Goal: Navigation & Orientation: Find specific page/section

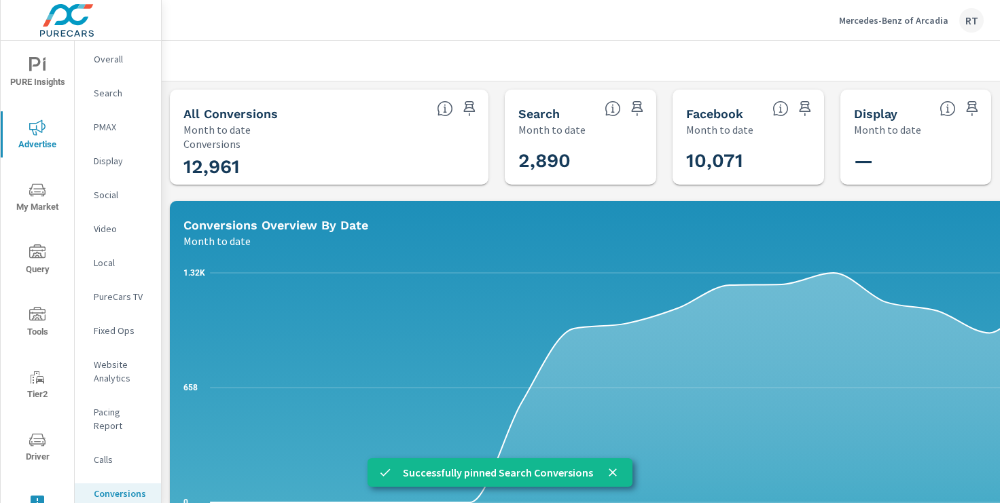
scroll to position [573, 0]
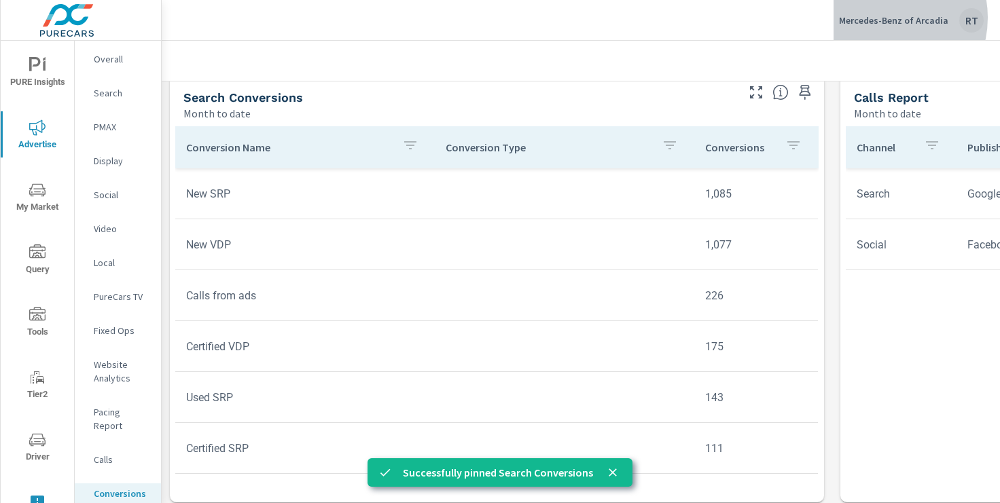
click at [887, 18] on p "Mercedes-Benz of Arcadia" at bounding box center [893, 20] width 109 height 12
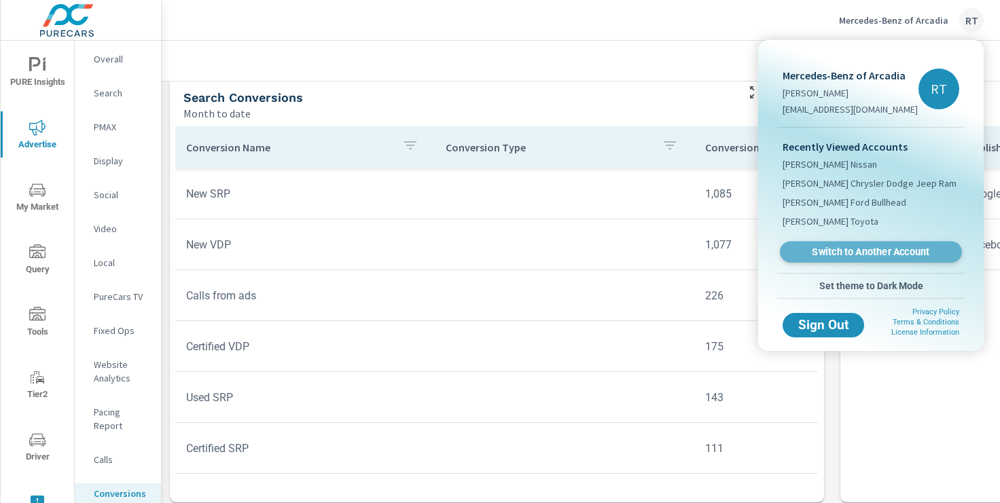
click at [821, 258] on span "Switch to Another Account" at bounding box center [870, 252] width 166 height 13
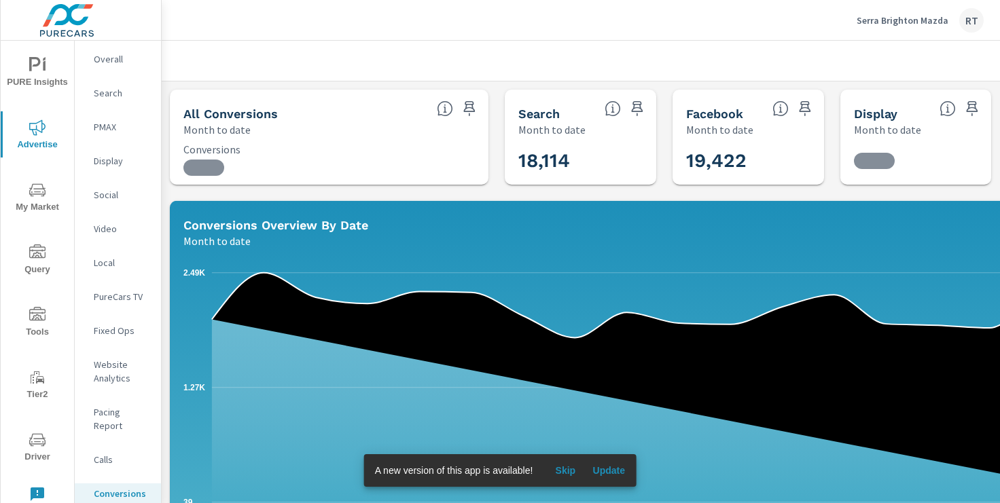
scroll to position [204, 0]
click at [571, 473] on span "Skip" at bounding box center [565, 471] width 33 height 12
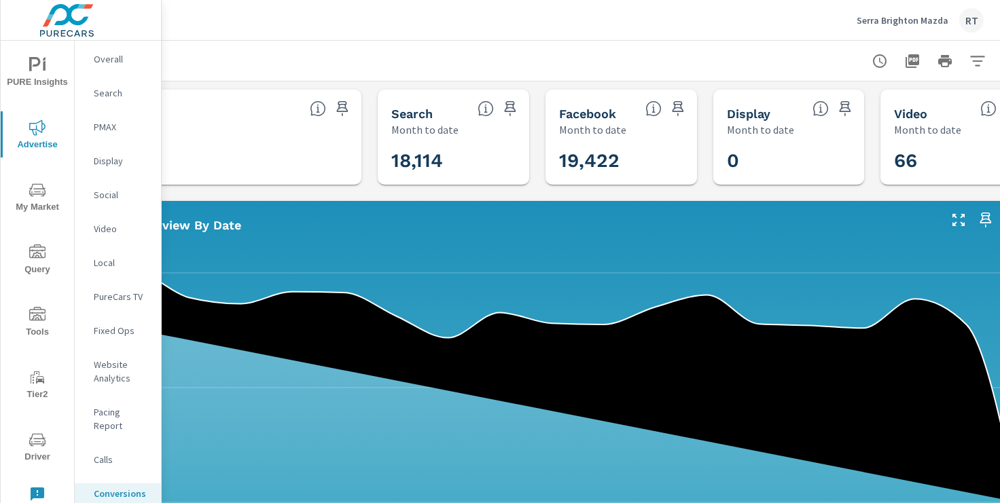
scroll to position [0, 167]
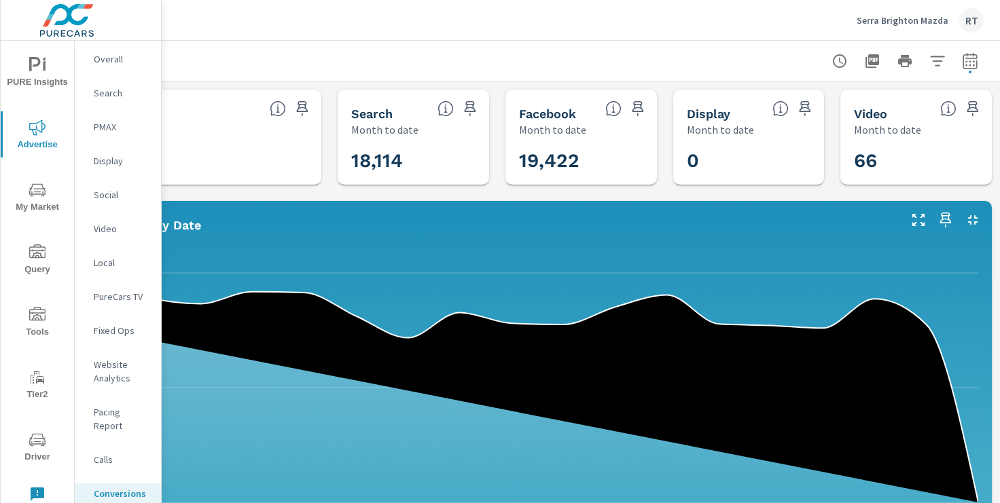
click at [972, 62] on icon "button" at bounding box center [970, 61] width 16 height 16
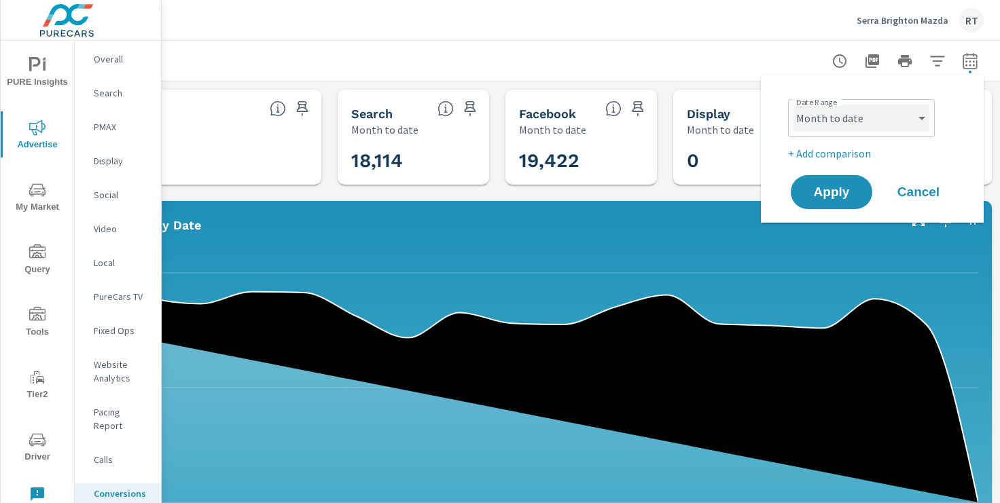
click at [891, 107] on select "Custom Yesterday Last week Last 7 days Last 14 days Last 30 days Last 45 days L…" at bounding box center [862, 118] width 136 height 27
click at [794, 105] on select "Custom Yesterday Last week Last 7 days Last 14 days Last 30 days Last 45 days L…" at bounding box center [862, 118] width 136 height 27
select select "Last 30 days"
click at [828, 152] on p "+ Add comparison" at bounding box center [875, 153] width 174 height 16
select select "Previous period"
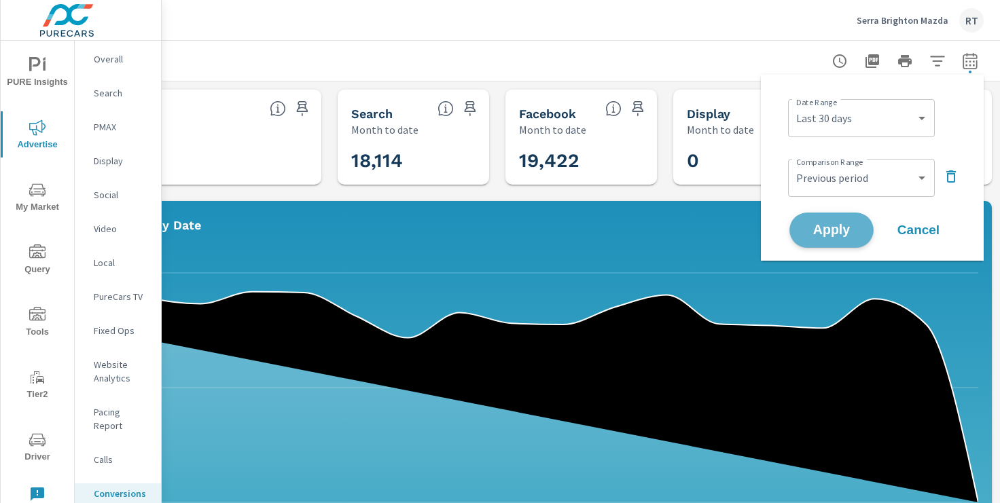
click at [825, 230] on span "Apply" at bounding box center [832, 230] width 56 height 13
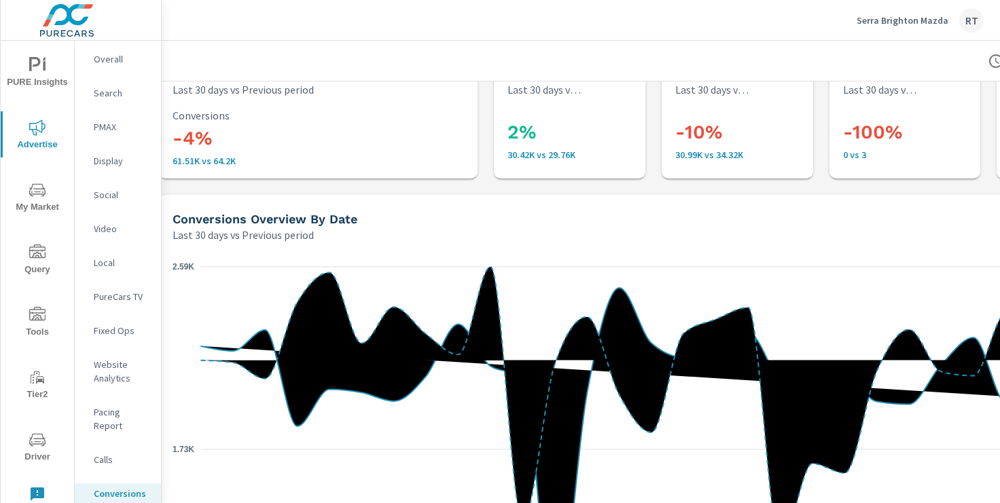
scroll to position [0, 11]
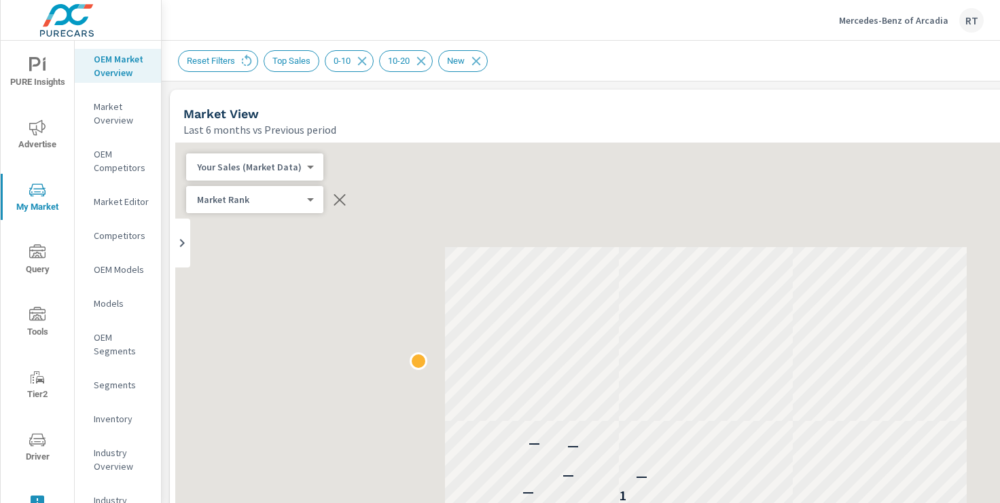
scroll to position [1, 0]
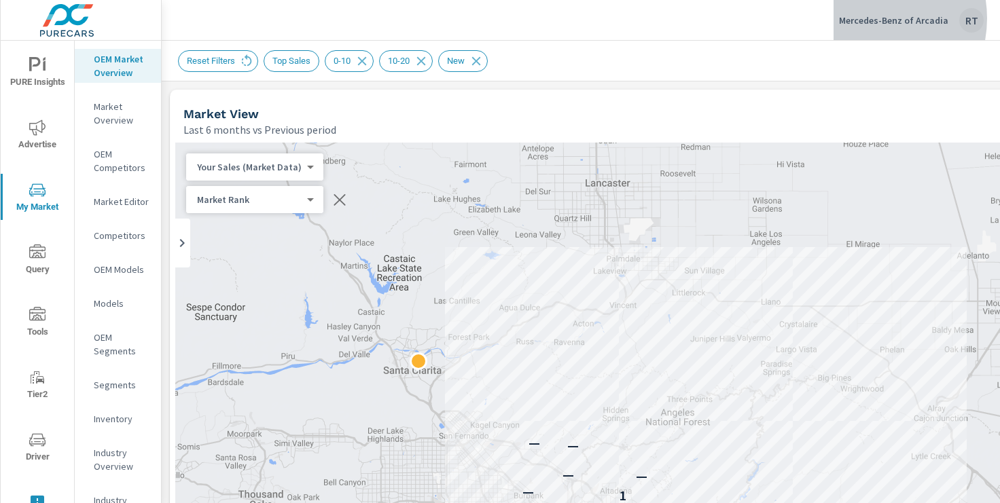
click at [869, 18] on p "Mercedes-Benz of Arcadia" at bounding box center [893, 20] width 109 height 12
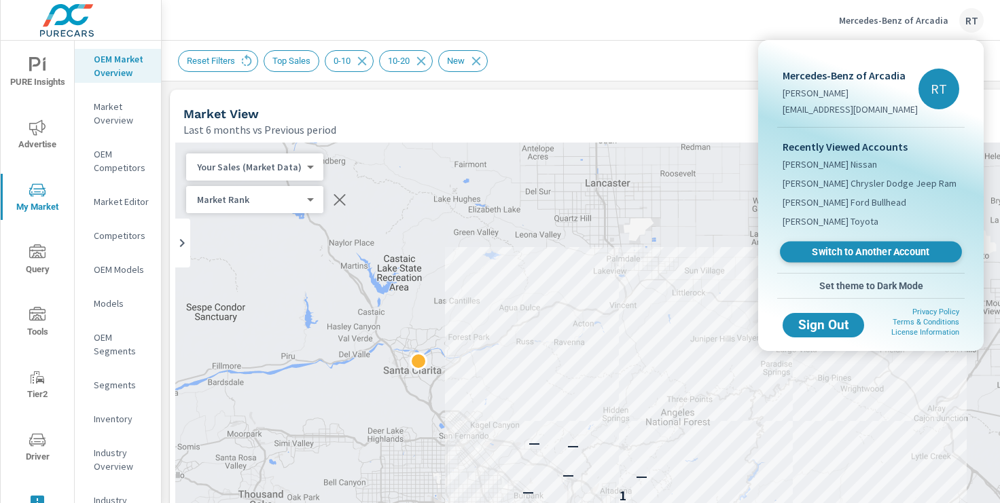
click at [823, 252] on span "Switch to Another Account" at bounding box center [870, 252] width 166 height 13
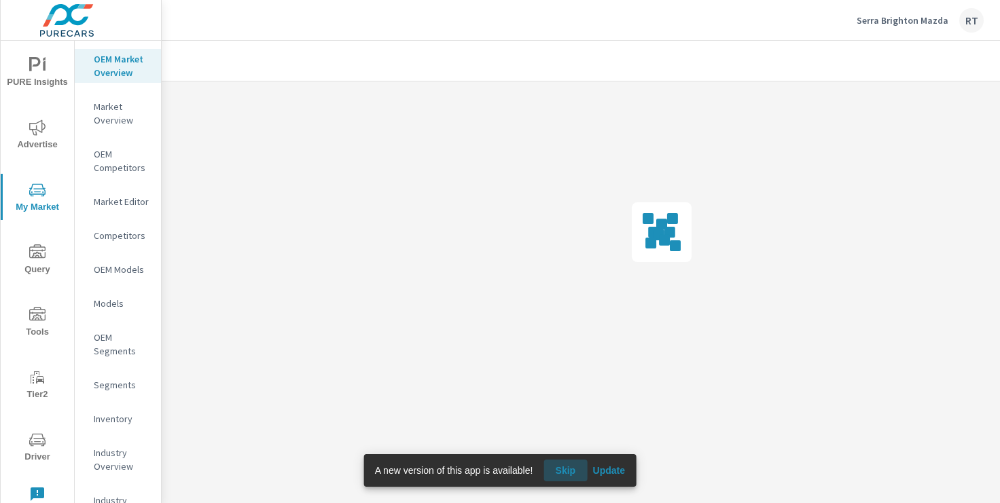
click at [566, 467] on span "Skip" at bounding box center [565, 471] width 33 height 12
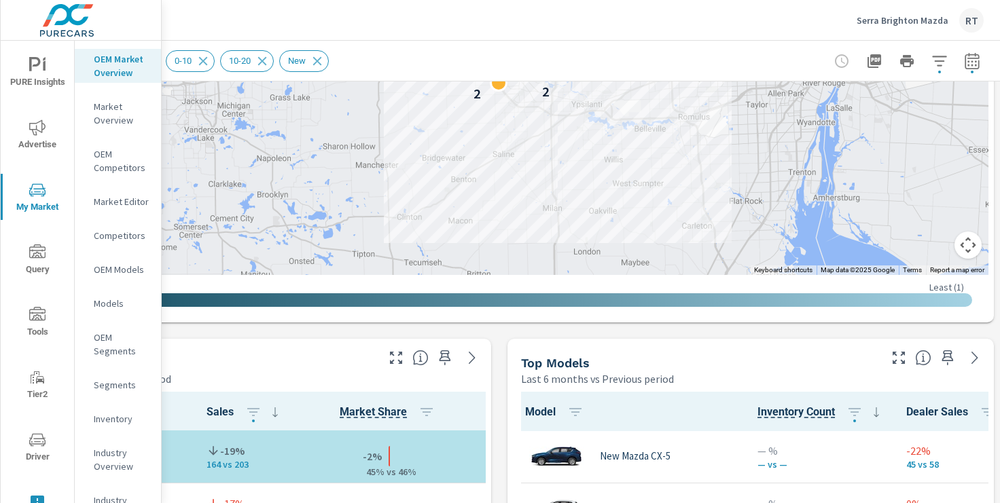
scroll to position [622, 167]
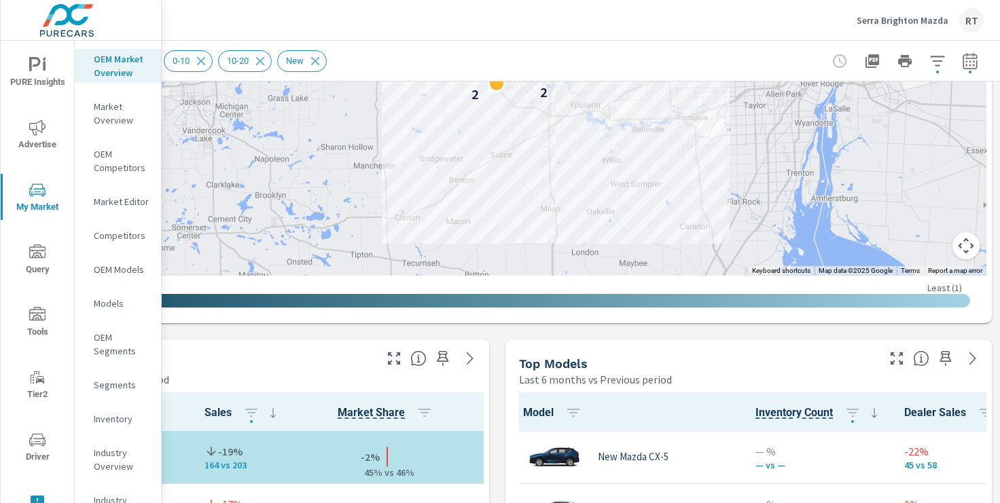
click at [966, 244] on button "Map camera controls" at bounding box center [966, 245] width 27 height 27
click at [930, 241] on button "Zoom out" at bounding box center [932, 245] width 27 height 27
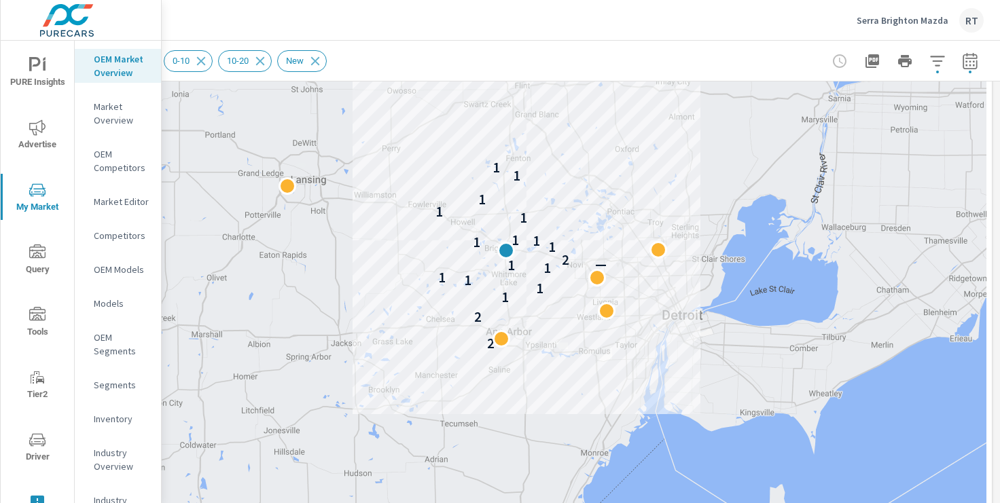
scroll to position [277, 167]
click at [970, 61] on icon "button" at bounding box center [970, 62] width 9 height 5
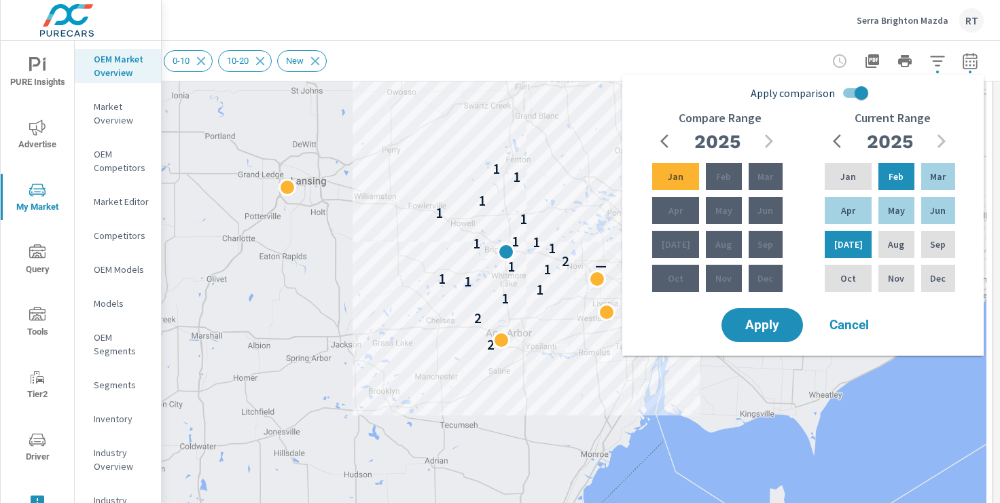
click at [713, 55] on div "Reset Filters digital geos 0-10 10-20 New" at bounding box center [402, 61] width 783 height 22
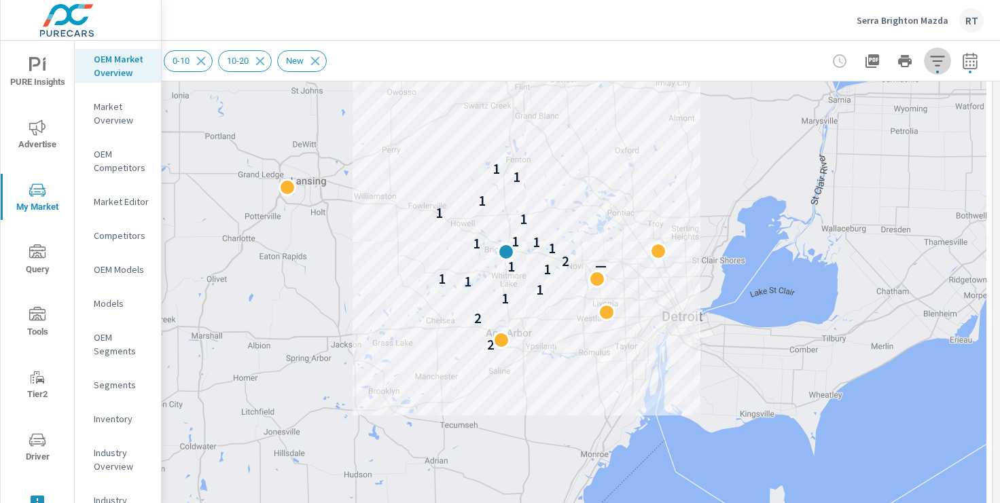
click at [936, 60] on icon "button" at bounding box center [937, 61] width 14 height 10
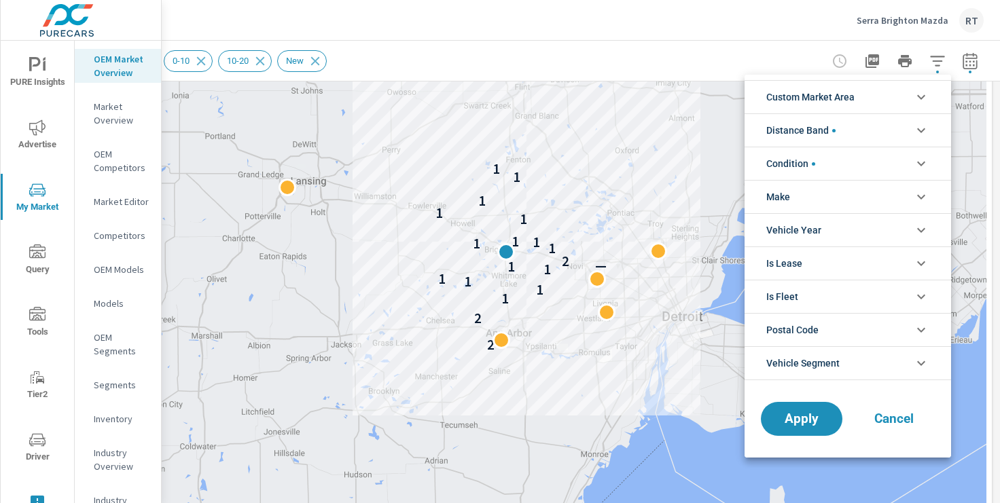
click at [665, 58] on div at bounding box center [500, 251] width 1000 height 503
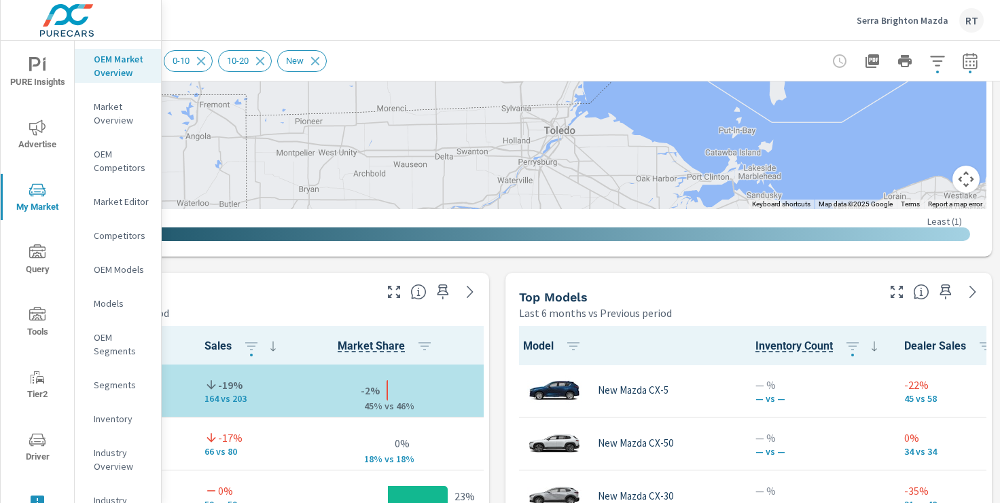
scroll to position [688, 167]
click at [967, 181] on button "Map camera controls" at bounding box center [966, 179] width 27 height 27
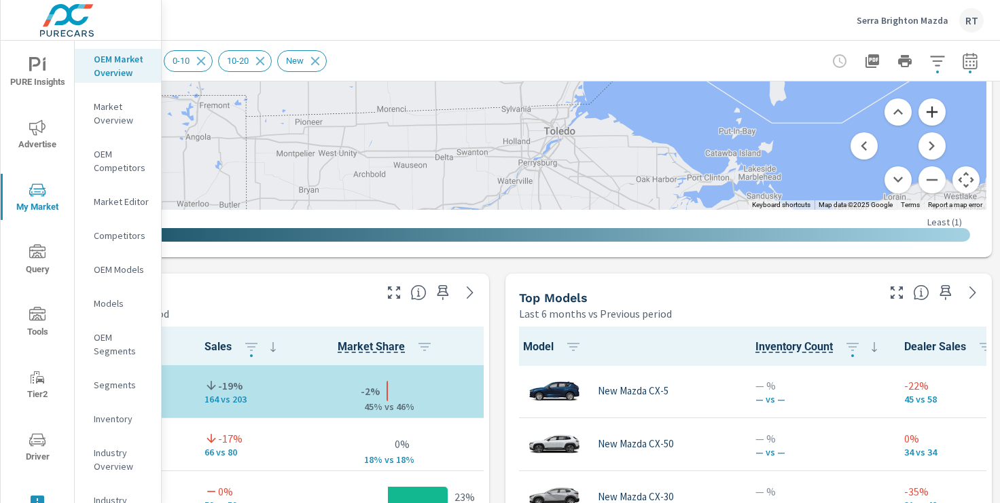
click at [932, 113] on button "Zoom in" at bounding box center [932, 112] width 27 height 27
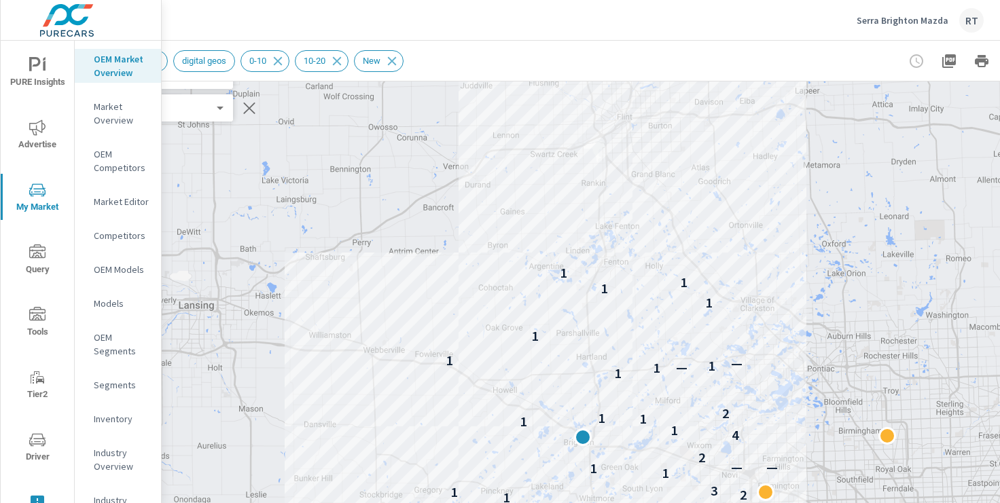
scroll to position [92, 0]
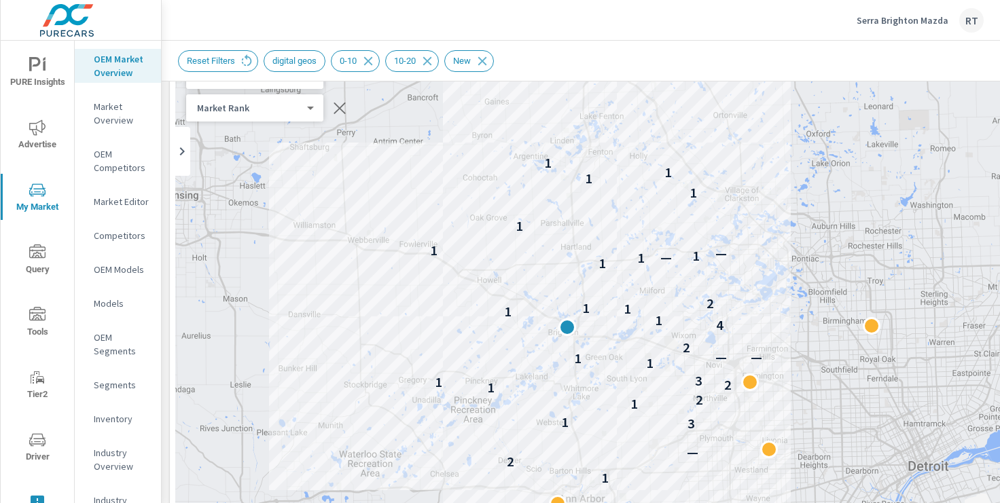
drag, startPoint x: 634, startPoint y: 212, endPoint x: 527, endPoint y: 103, distance: 152.8
click at [527, 103] on div "2 2 1 2 — 3 1 1 2 1 2 1 3 1 1 — — 2 4 1 1 1 1 2 1 1 — 1 — 1 1 1 1 1 1" at bounding box center [664, 429] width 978 height 756
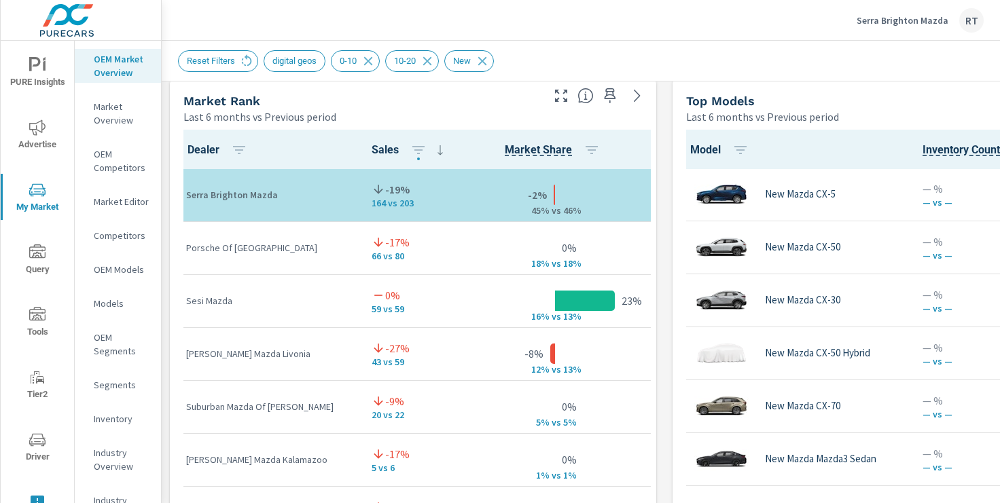
scroll to position [884, 0]
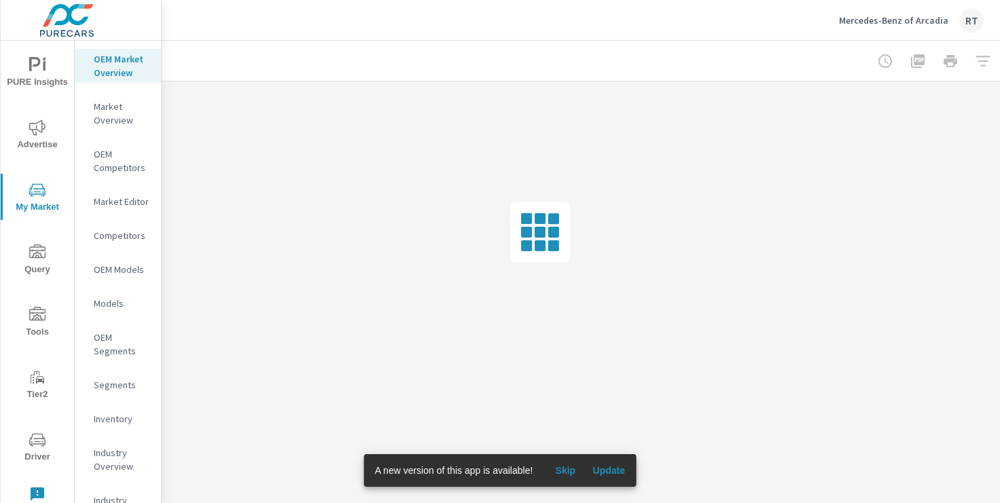
scroll to position [0, 167]
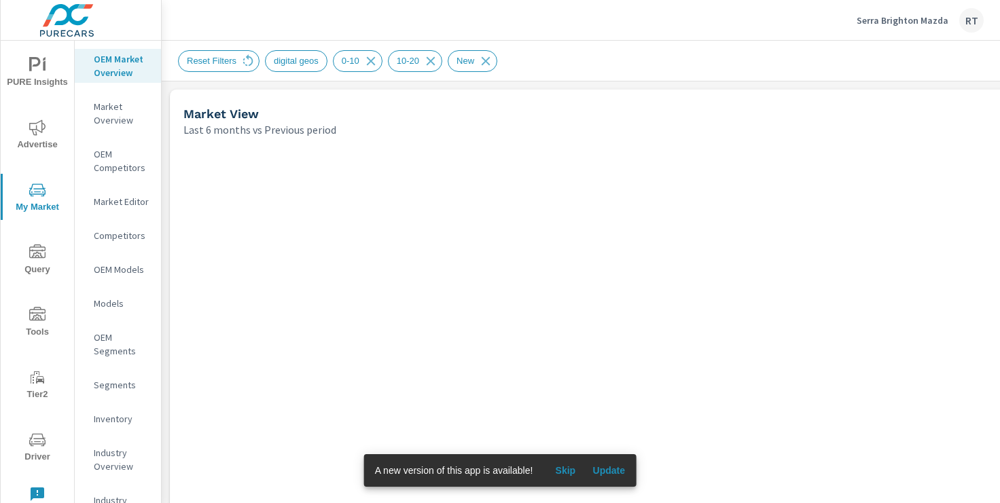
scroll to position [1, 0]
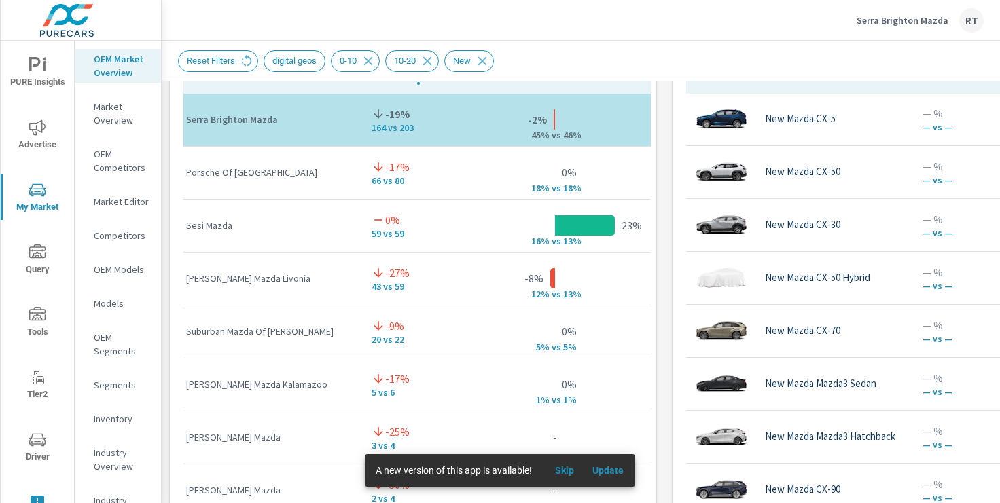
scroll to position [1, 0]
click at [573, 471] on span "Skip" at bounding box center [564, 471] width 33 height 12
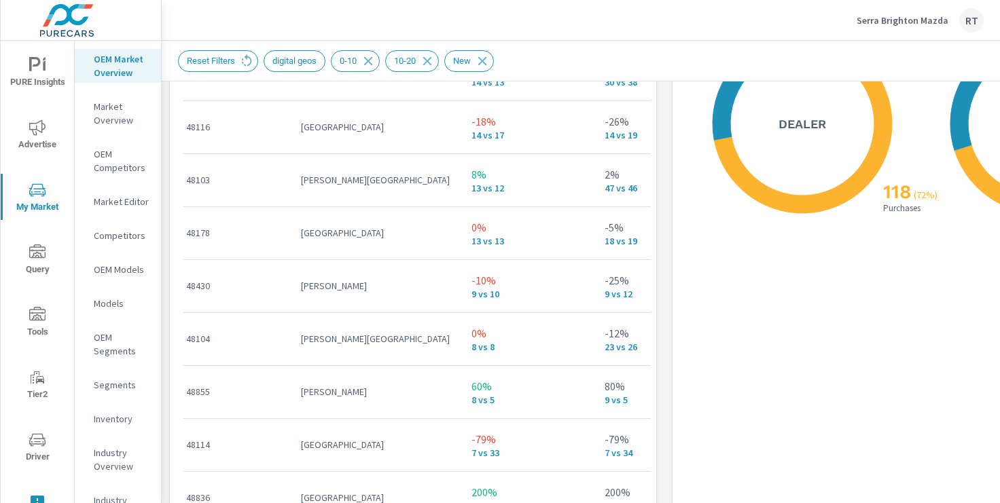
scroll to position [0, 0]
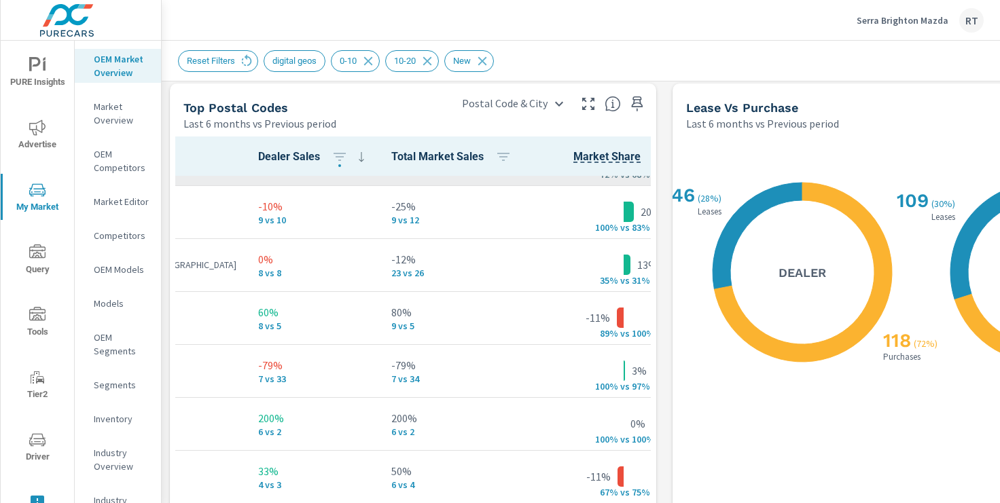
scroll to position [255, 84]
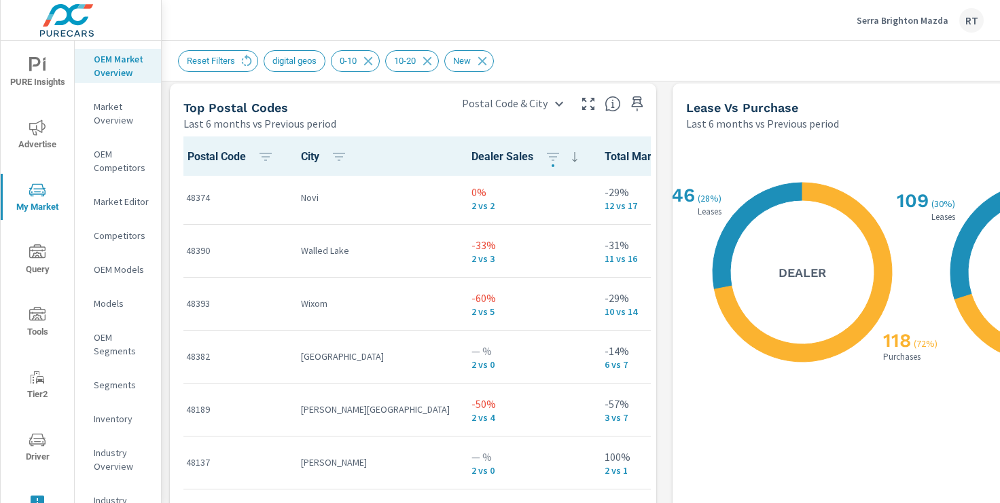
scroll to position [1323, 0]
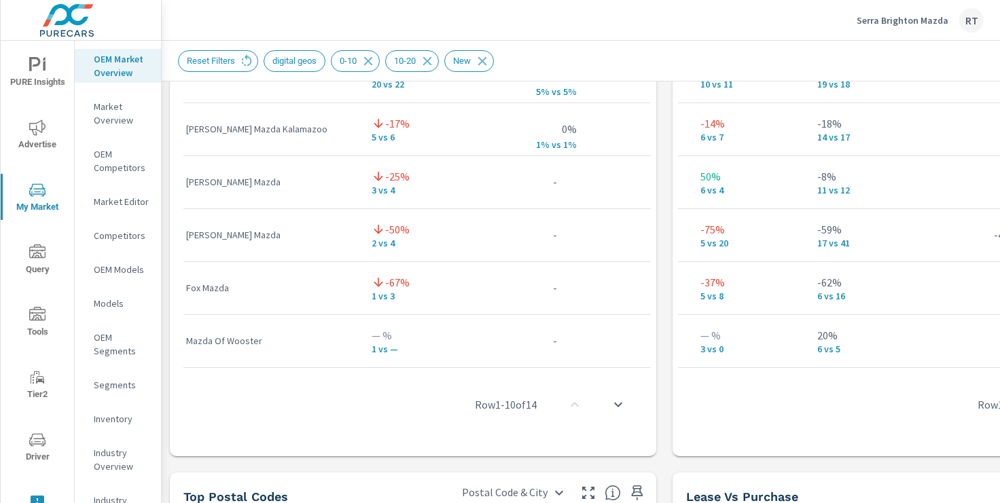
scroll to position [1195, 0]
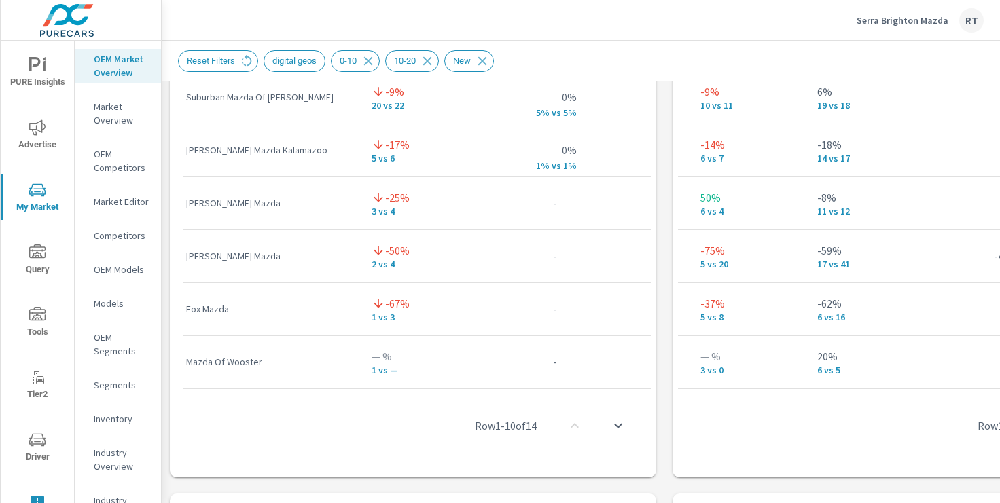
click at [871, 22] on p "Serra Brighton Mazda" at bounding box center [903, 20] width 92 height 12
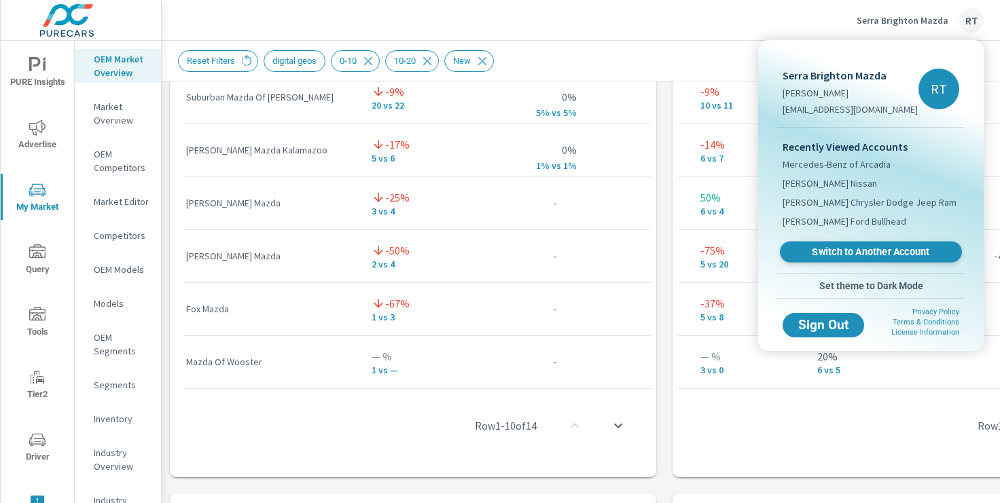
click at [830, 256] on span "Switch to Another Account" at bounding box center [870, 252] width 166 height 13
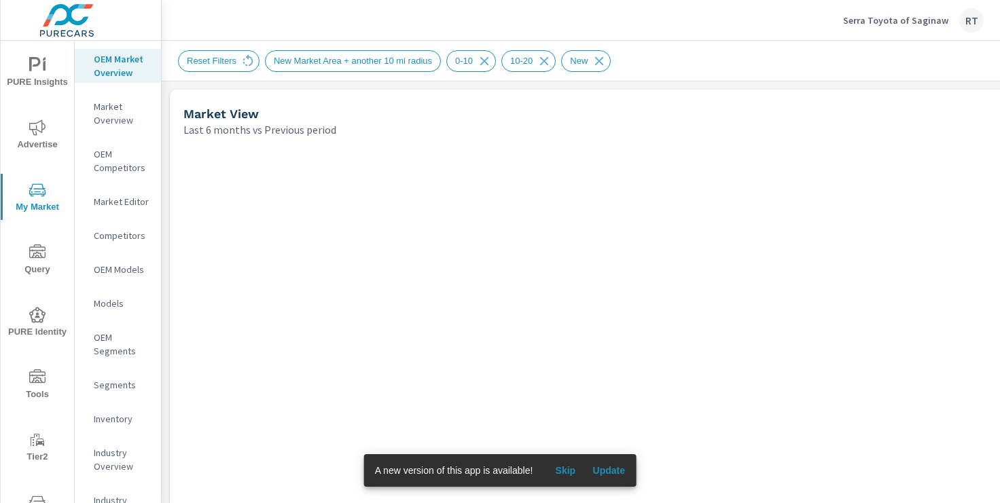
scroll to position [1, 0]
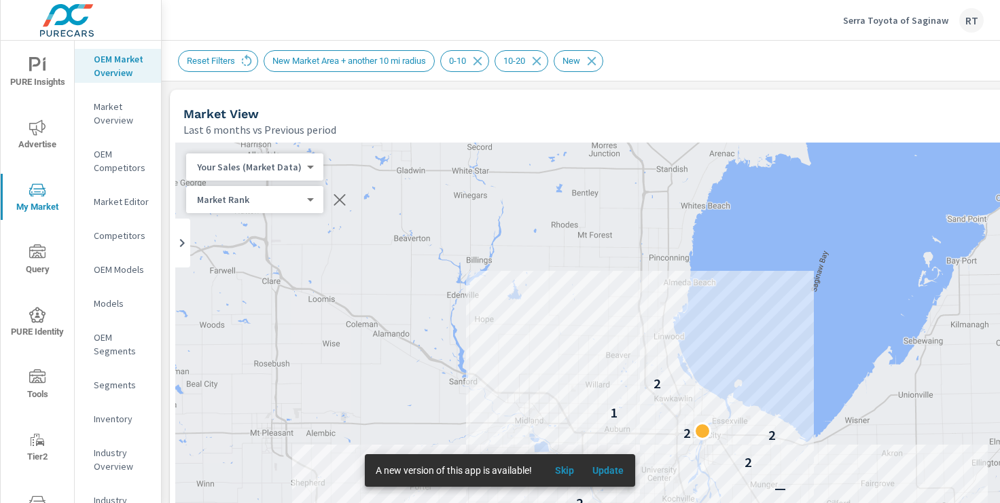
click at [569, 470] on span "Skip" at bounding box center [564, 471] width 33 height 12
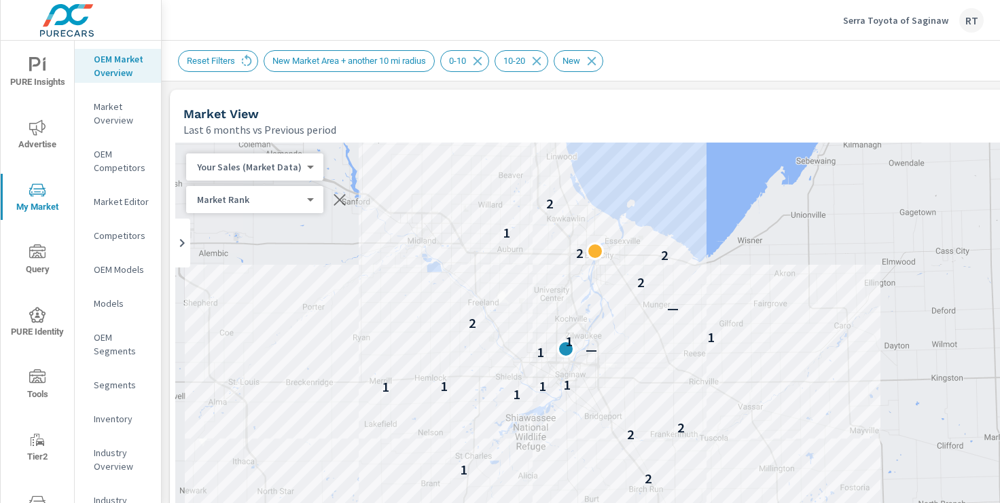
drag, startPoint x: 807, startPoint y: 316, endPoint x: 699, endPoint y: 138, distance: 208.2
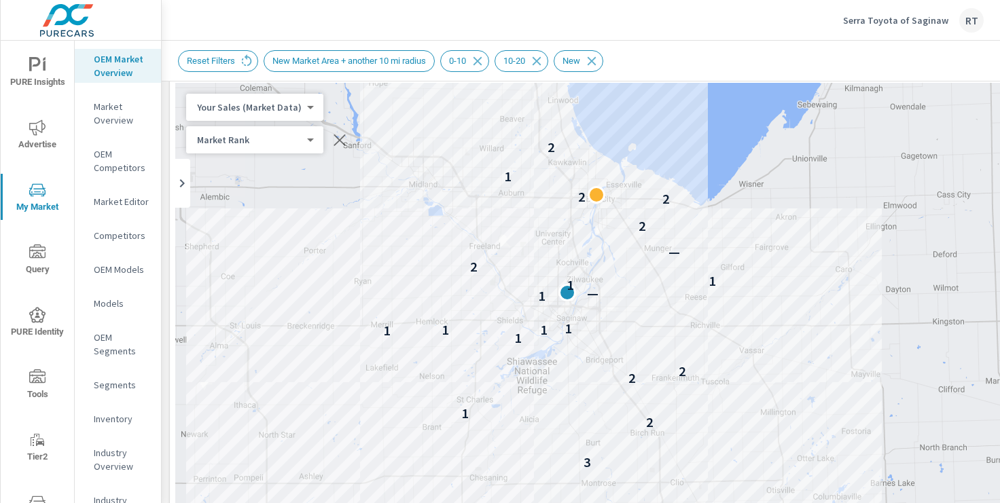
scroll to position [60, 1]
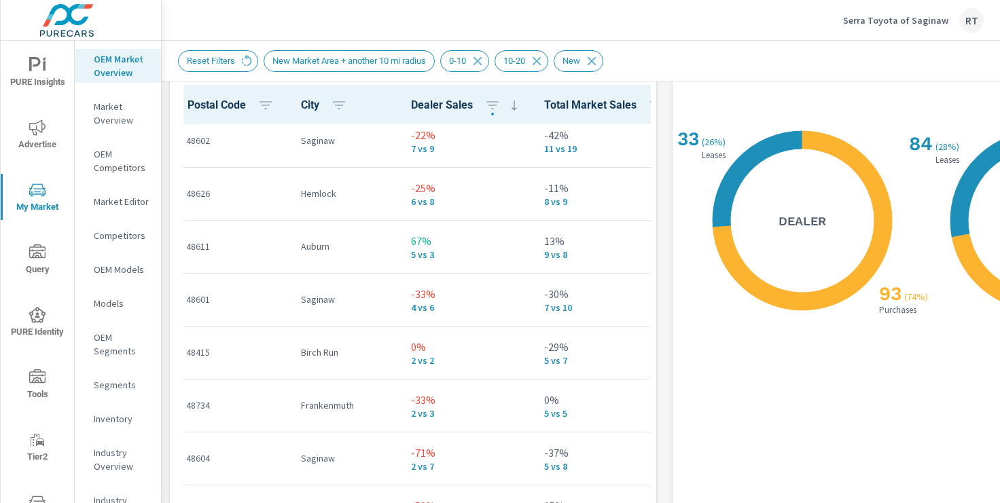
scroll to position [347, 0]
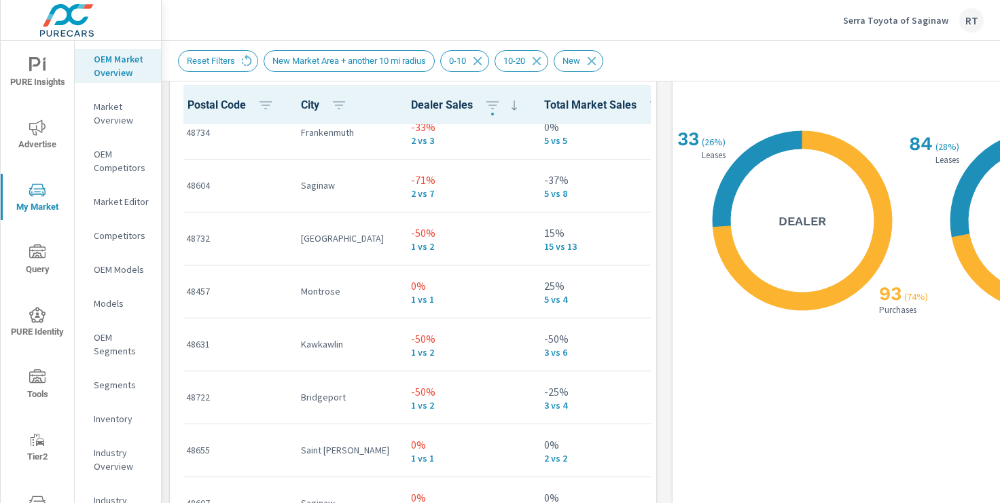
scroll to position [620, 0]
